Goal: Information Seeking & Learning: Find specific fact

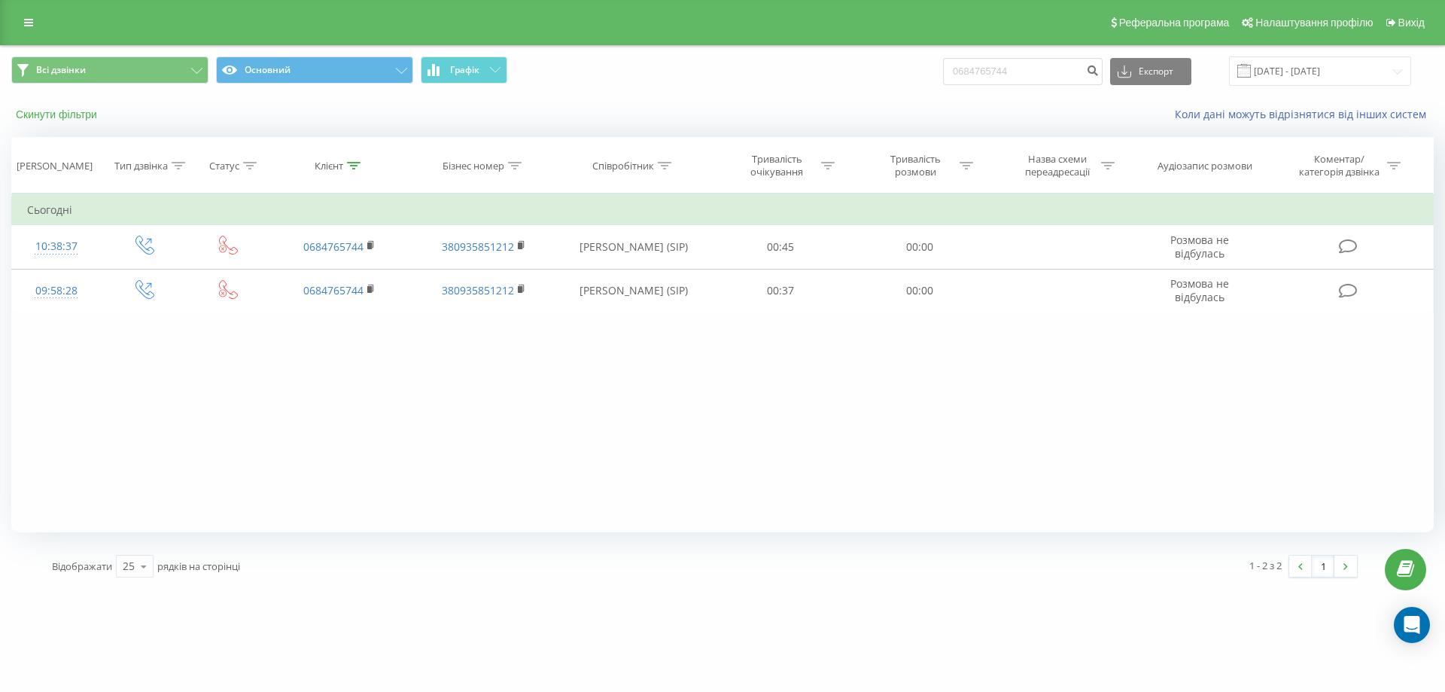
click at [65, 113] on button "Скинути фільтри" at bounding box center [57, 115] width 93 height 14
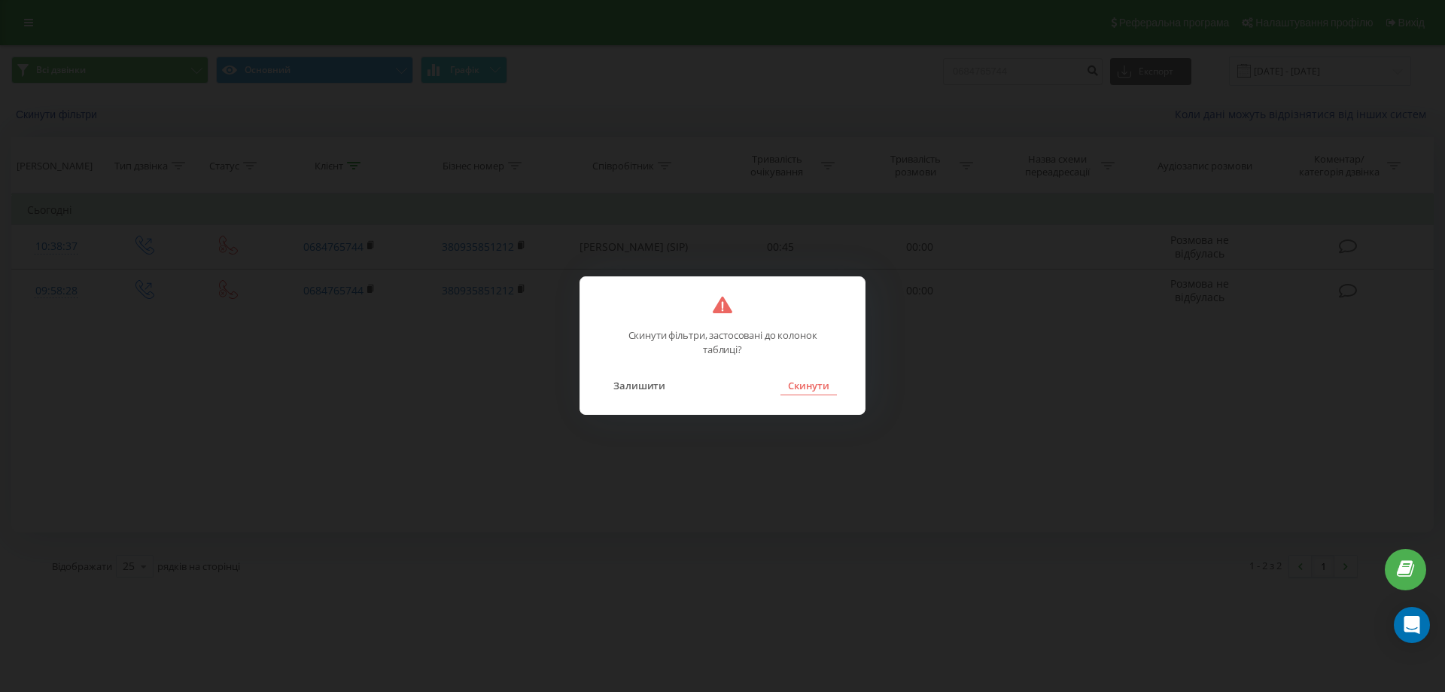
click at [814, 393] on button "Скинути" at bounding box center [809, 386] width 56 height 20
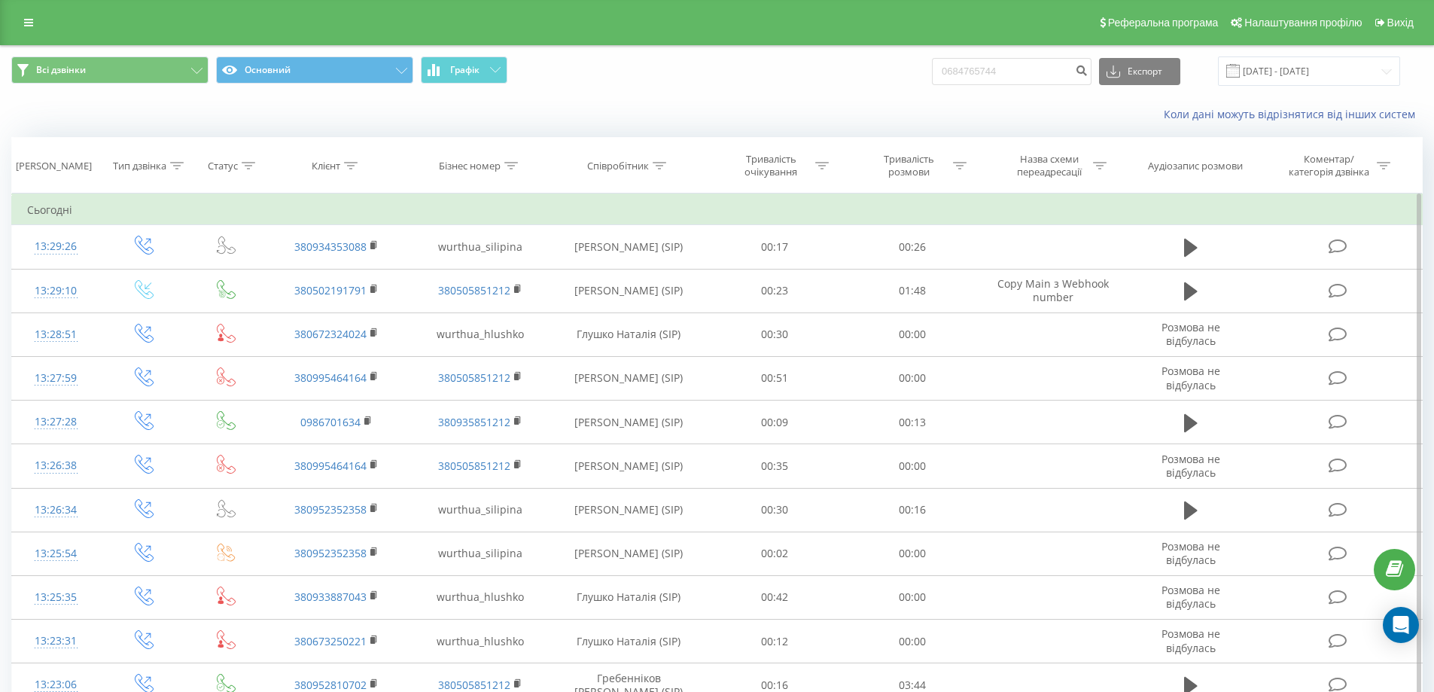
drag, startPoint x: 659, startPoint y: 167, endPoint x: 656, endPoint y: 207, distance: 40.0
click at [658, 167] on icon at bounding box center [660, 166] width 14 height 8
click at [647, 274] on input "text" at bounding box center [628, 273] width 132 height 26
type input "теліженко"
click at [650, 301] on span "OK" at bounding box center [661, 302] width 42 height 23
